Goal: Task Accomplishment & Management: Manage account settings

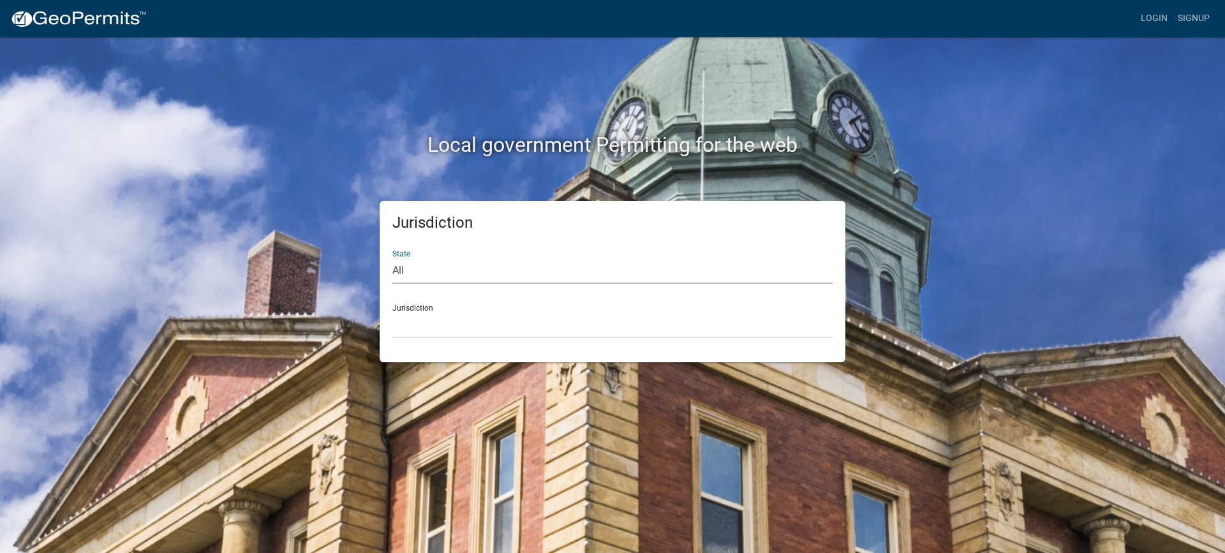
click at [439, 264] on select "All [US_STATE] [US_STATE] [US_STATE] [US_STATE] [US_STATE] [US_STATE] [US_STATE…" at bounding box center [612, 271] width 440 height 26
select select "[US_STATE]"
click at [392, 258] on select "All [US_STATE] [US_STATE] [US_STATE] [US_STATE] [US_STATE] [US_STATE] [US_STATE…" at bounding box center [612, 271] width 440 height 26
click at [458, 316] on select "City of [GEOGRAPHIC_DATA], [US_STATE] City of [GEOGRAPHIC_DATA], [US_STATE] Cit…" at bounding box center [612, 325] width 440 height 26
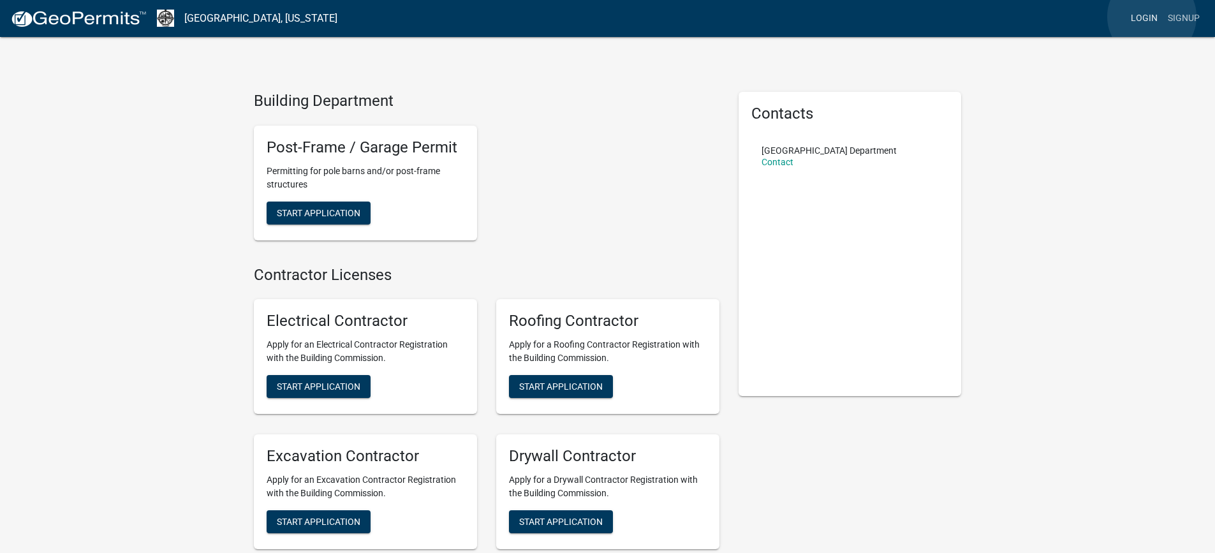
click at [1152, 17] on link "Login" at bounding box center [1144, 18] width 37 height 24
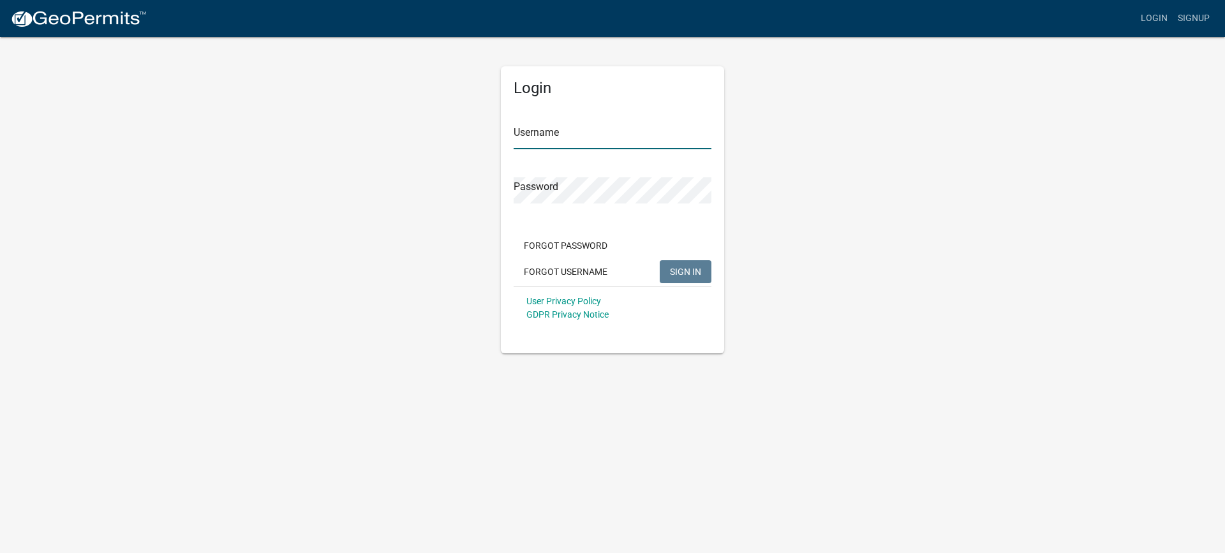
type input "cvanderborg"
click at [677, 269] on span "SIGN IN" at bounding box center [685, 271] width 31 height 10
click at [659, 260] on button "SIGN IN" at bounding box center [685, 271] width 52 height 23
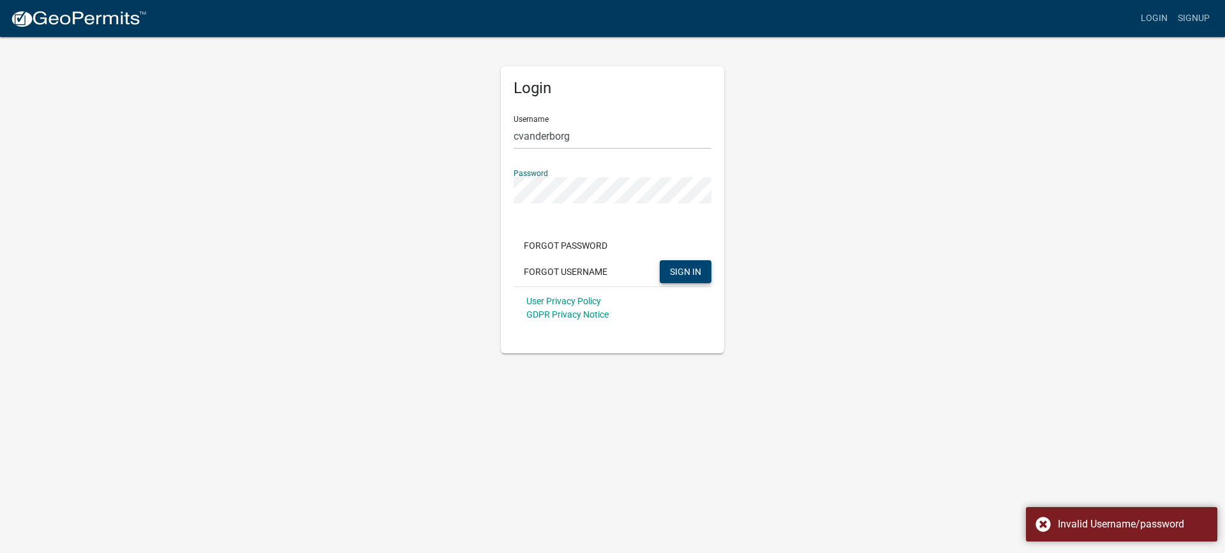
click at [659, 260] on button "SIGN IN" at bounding box center [685, 271] width 52 height 23
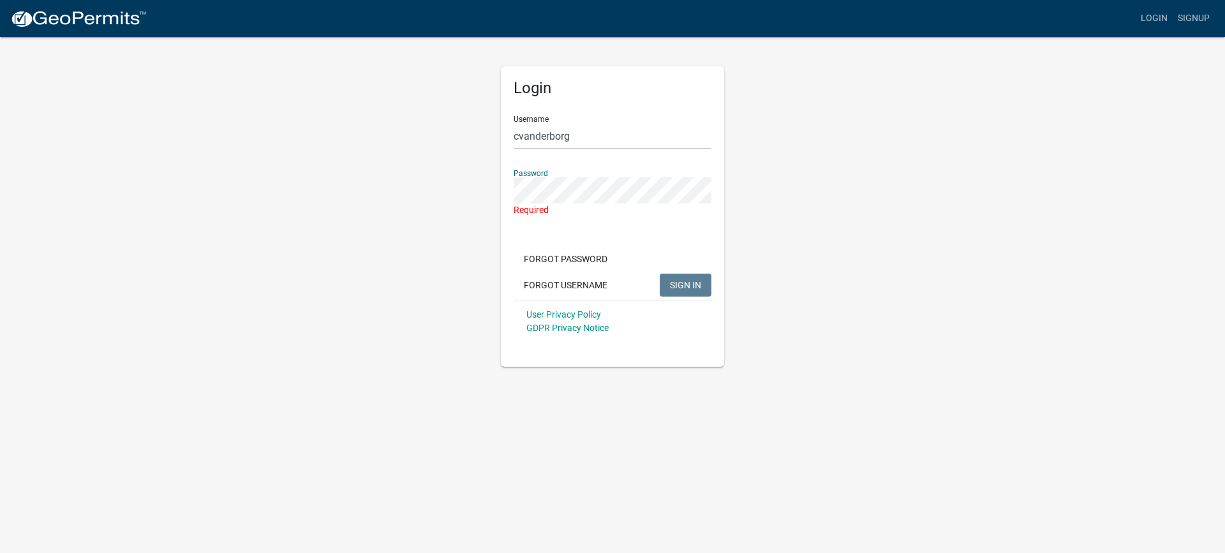
click at [751, 267] on div "Login Username cvanderborg Password Required Forgot Password Forgot Username SI…" at bounding box center [612, 201] width 727 height 331
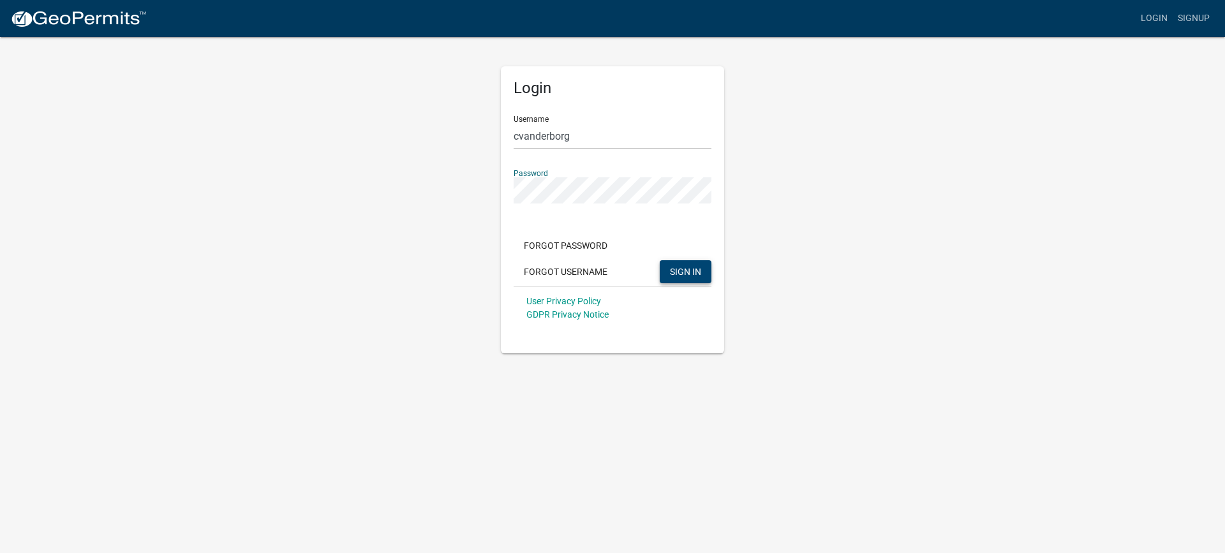
click at [659, 260] on button "SIGN IN" at bounding box center [685, 271] width 52 height 23
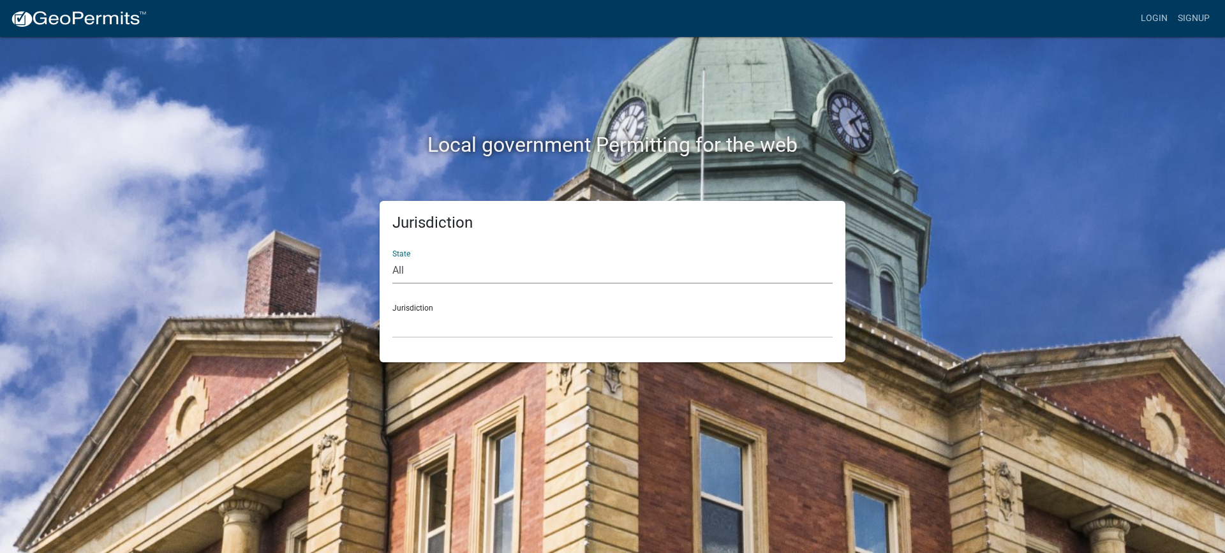
click at [543, 271] on select "All [US_STATE] [US_STATE] [US_STATE] [US_STATE] [US_STATE] [US_STATE] [US_STATE…" at bounding box center [612, 271] width 440 height 26
select select "[US_STATE]"
click at [392, 258] on select "All [US_STATE] [US_STATE] [US_STATE] [US_STATE] [US_STATE] [US_STATE] [US_STATE…" at bounding box center [612, 271] width 440 height 26
click at [524, 314] on select "City of [GEOGRAPHIC_DATA], [US_STATE] City of [GEOGRAPHIC_DATA], [US_STATE] Cit…" at bounding box center [612, 325] width 440 height 26
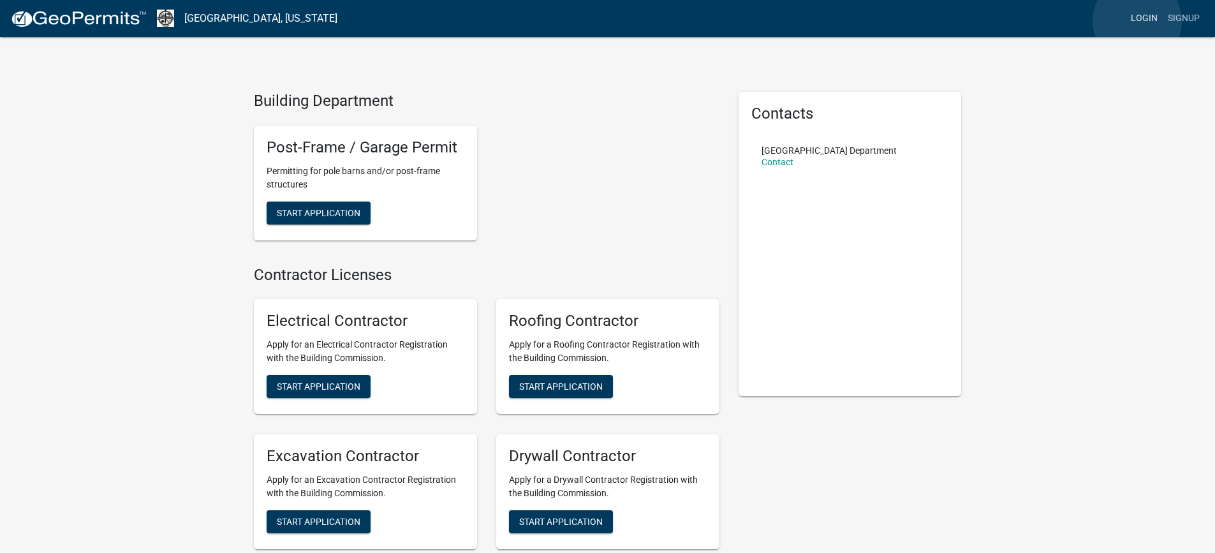
click at [1137, 21] on link "Login" at bounding box center [1144, 18] width 37 height 24
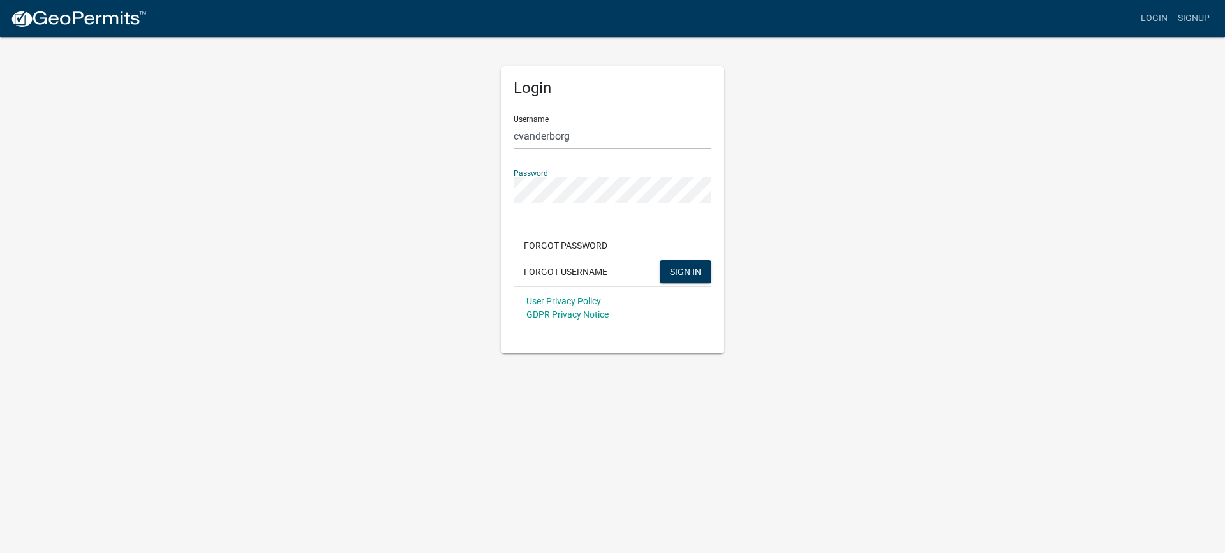
click at [659, 260] on button "SIGN IN" at bounding box center [685, 271] width 52 height 23
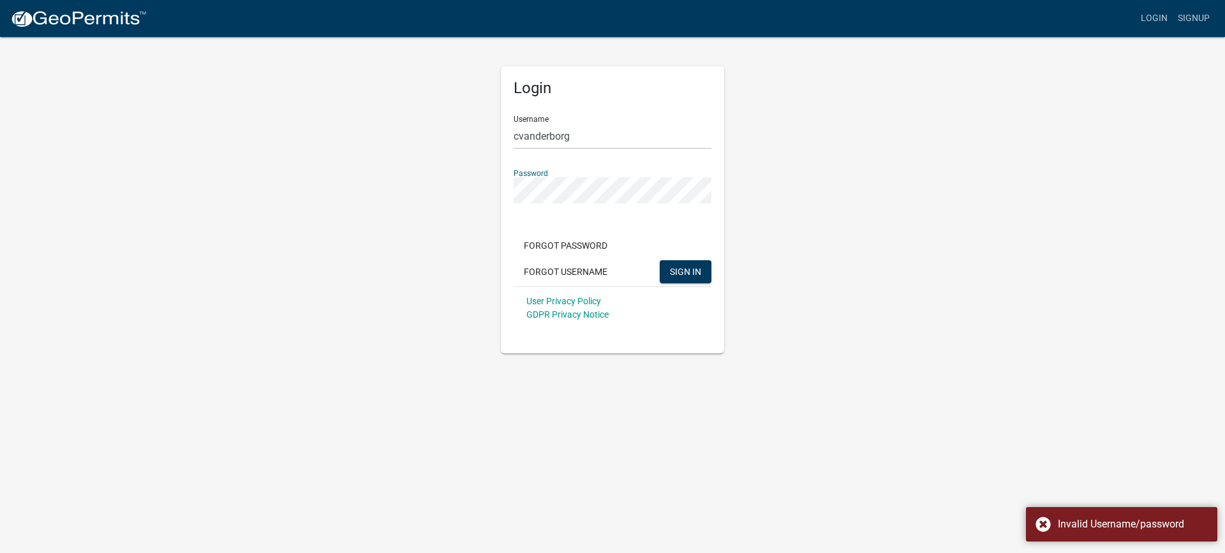
click at [959, 397] on body "Internet Explorer does NOT work with GeoPermits. Get a new browser for more sec…" at bounding box center [612, 276] width 1225 height 553
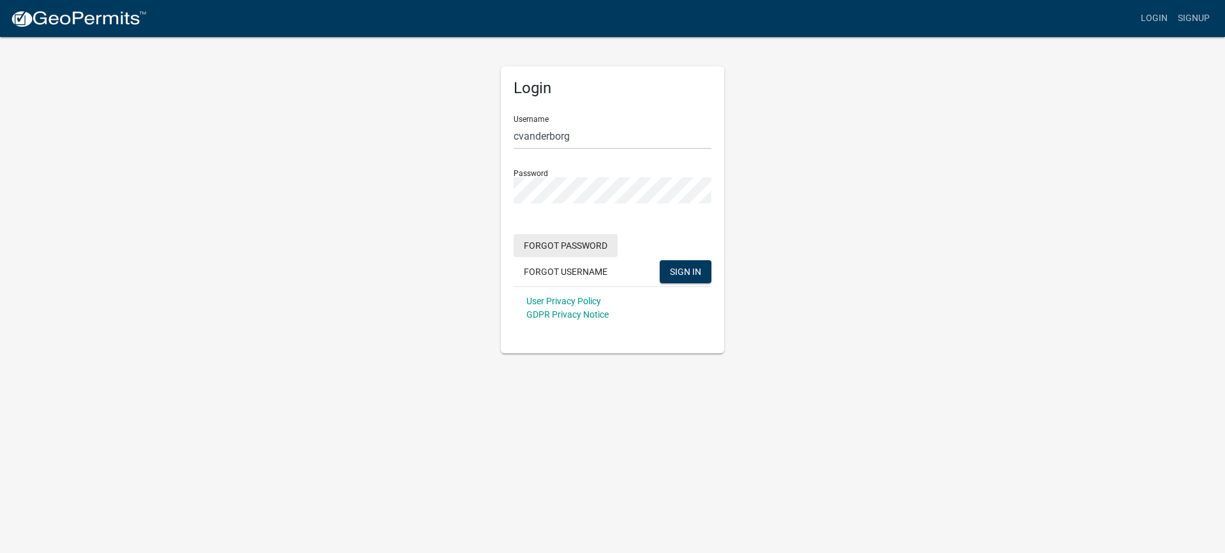
click at [580, 251] on button "Forgot Password" at bounding box center [565, 245] width 104 height 23
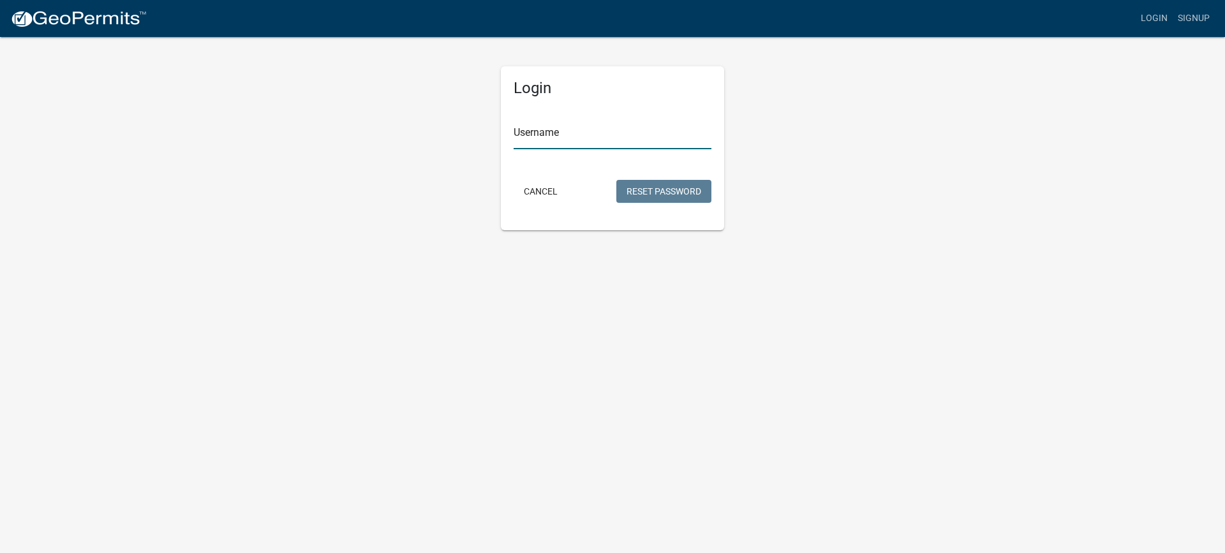
click at [622, 135] on input "Username" at bounding box center [612, 136] width 198 height 26
type input "cvanderborg@newtoncounty.in.gov"
click at [652, 189] on button "Reset Password" at bounding box center [663, 191] width 95 height 23
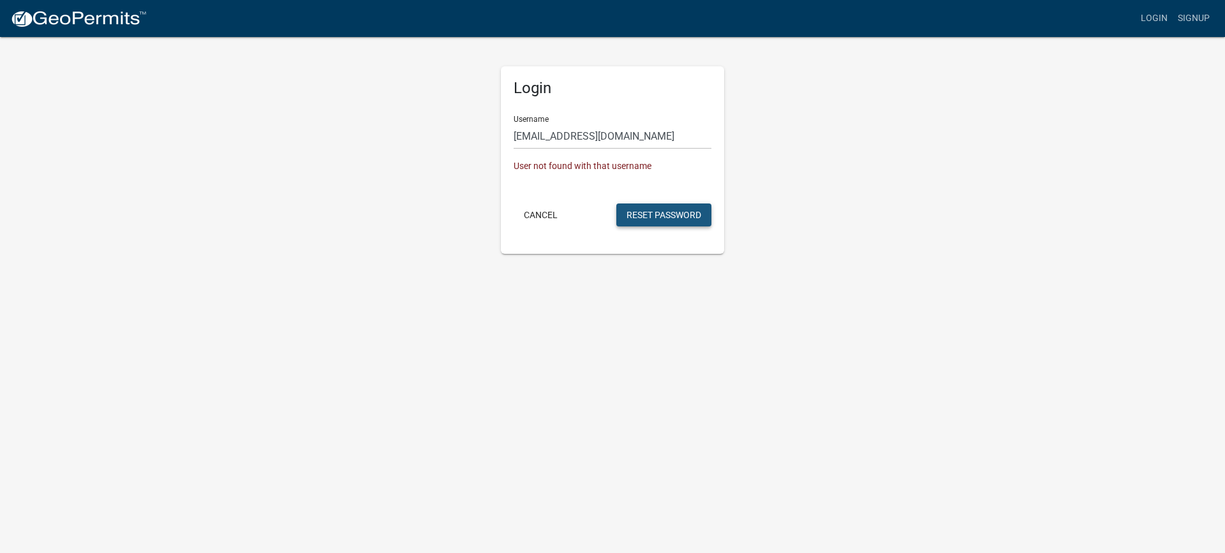
click at [657, 217] on button "Reset Password" at bounding box center [663, 214] width 95 height 23
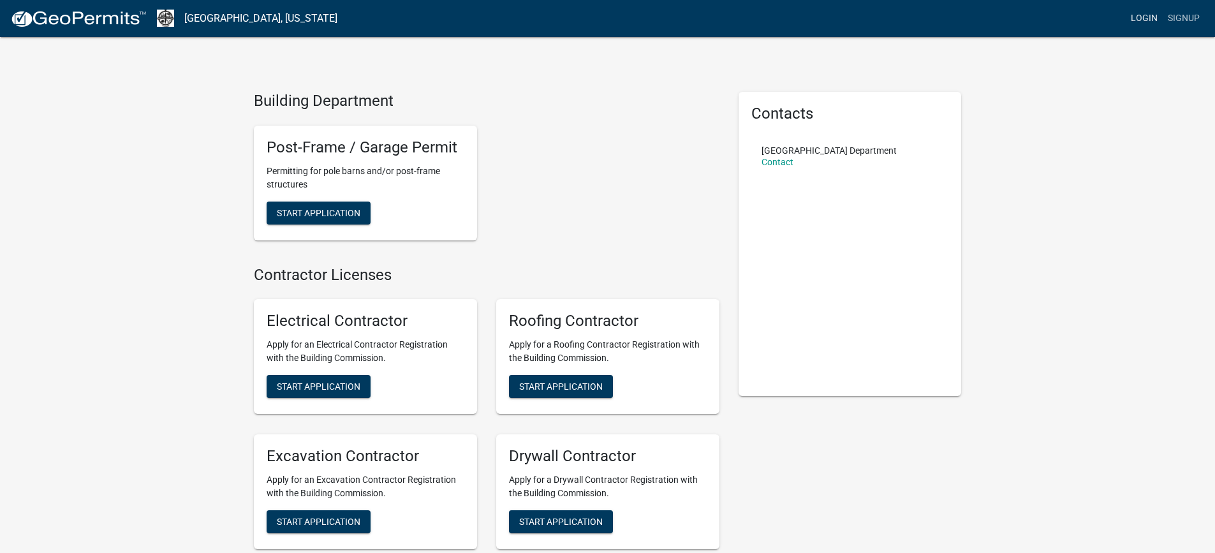
click at [1148, 22] on link "Login" at bounding box center [1144, 18] width 37 height 24
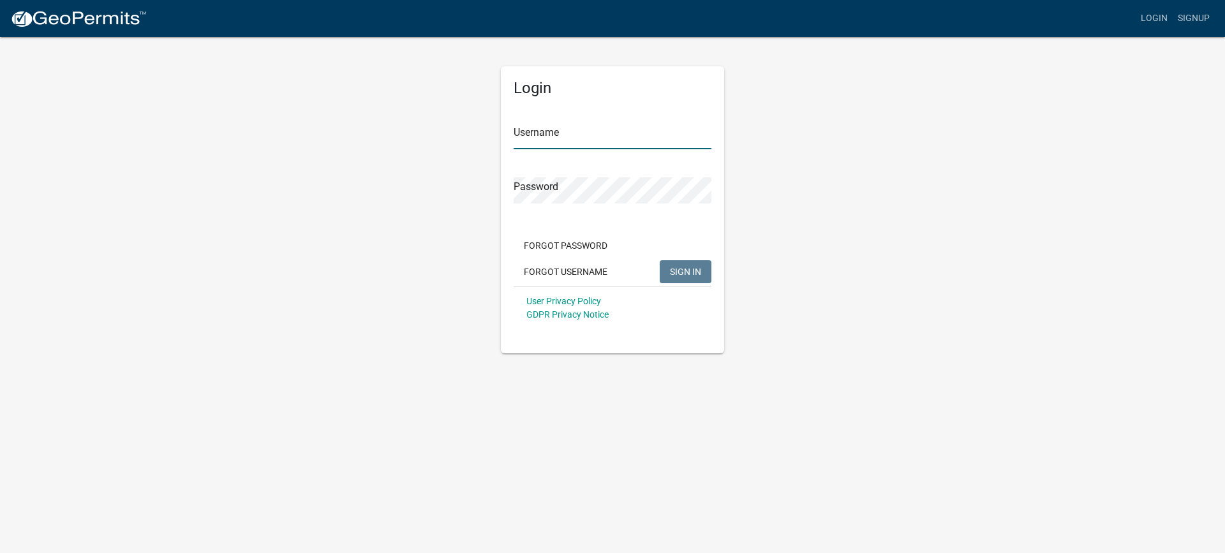
type input "cvanderborg"
click at [696, 272] on span "SIGN IN" at bounding box center [685, 271] width 31 height 10
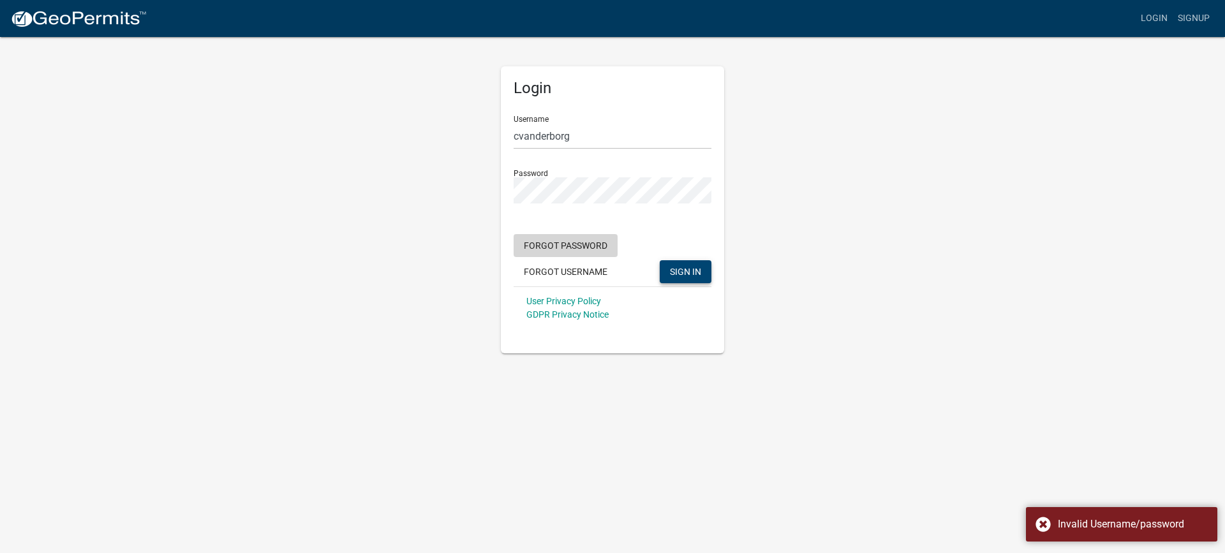
click at [582, 249] on button "Forgot Password" at bounding box center [565, 245] width 104 height 23
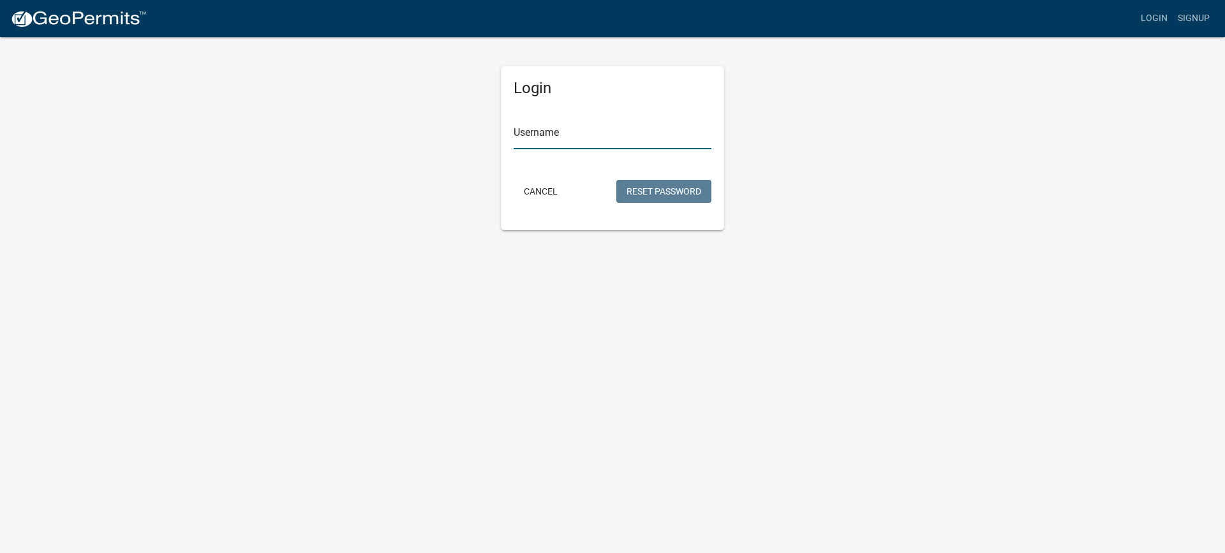
click at [551, 136] on input "Username" at bounding box center [612, 136] width 198 height 26
type input "cvanderborg"
click at [645, 189] on button "Reset Password" at bounding box center [663, 191] width 95 height 23
